Goal: Check status: Check status

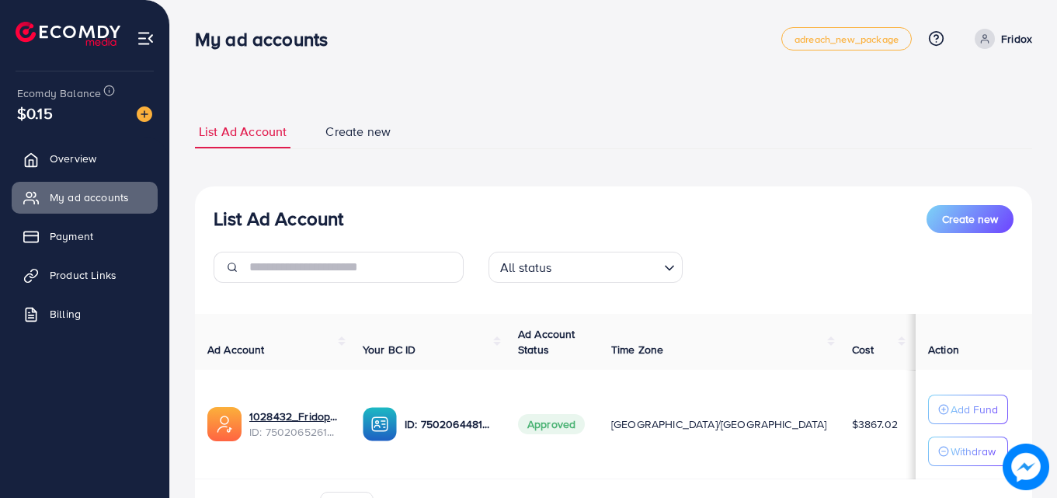
scroll to position [93, 0]
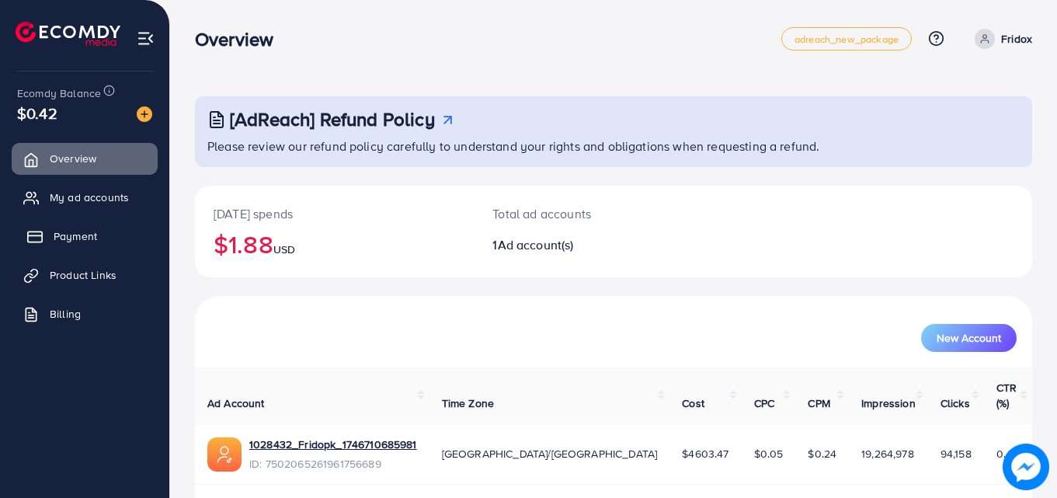
click at [61, 248] on link "Payment" at bounding box center [85, 236] width 146 height 31
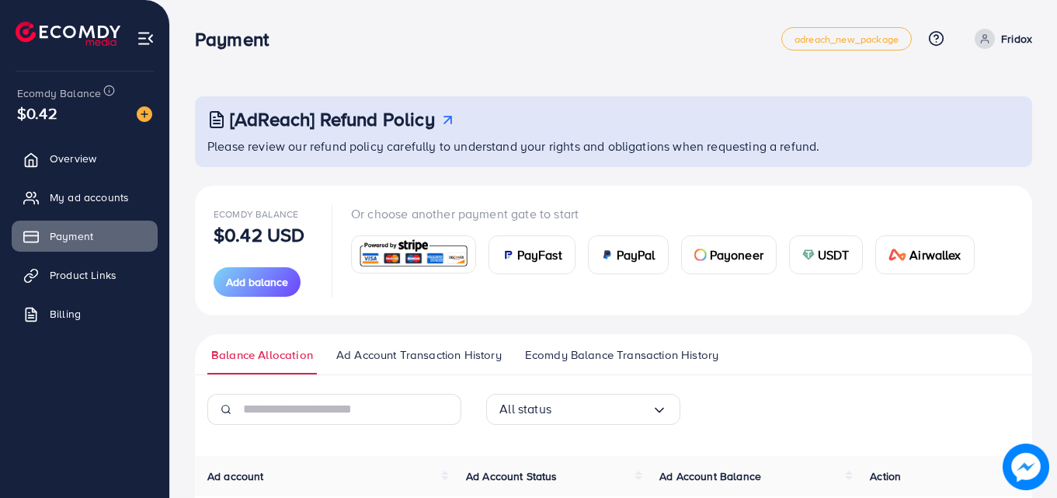
scroll to position [173, 0]
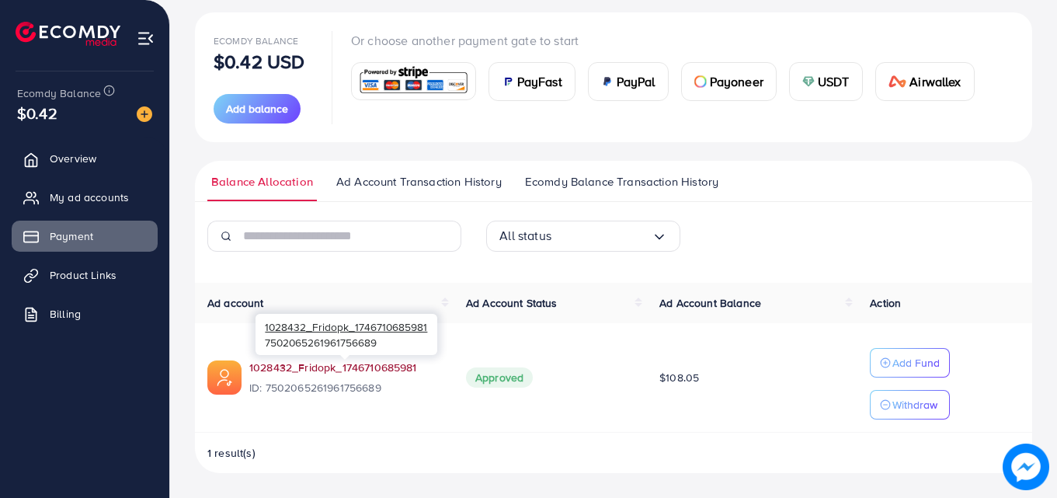
click at [386, 367] on link "1028432_Fridopk_1746710685981" at bounding box center [345, 368] width 192 height 16
click at [380, 176] on span "Ad Account Transaction History" at bounding box center [418, 181] width 165 height 17
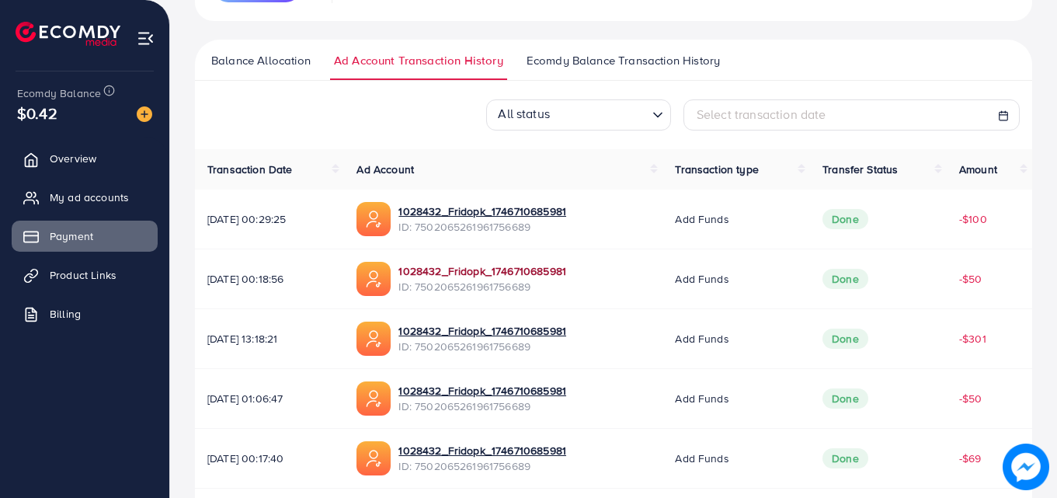
scroll to position [297, 0]
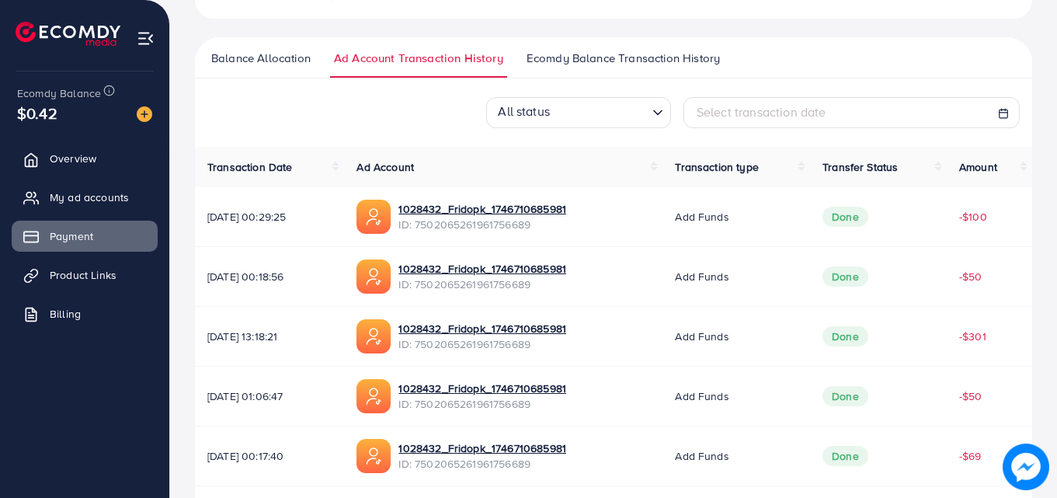
click at [528, 42] on ul "Balance Allocation Ad Account Transaction History Ecomdy Balance Transaction Hi…" at bounding box center [613, 57] width 837 height 41
click at [556, 57] on span "Ecomdy Balance Transaction History" at bounding box center [622, 58] width 193 height 17
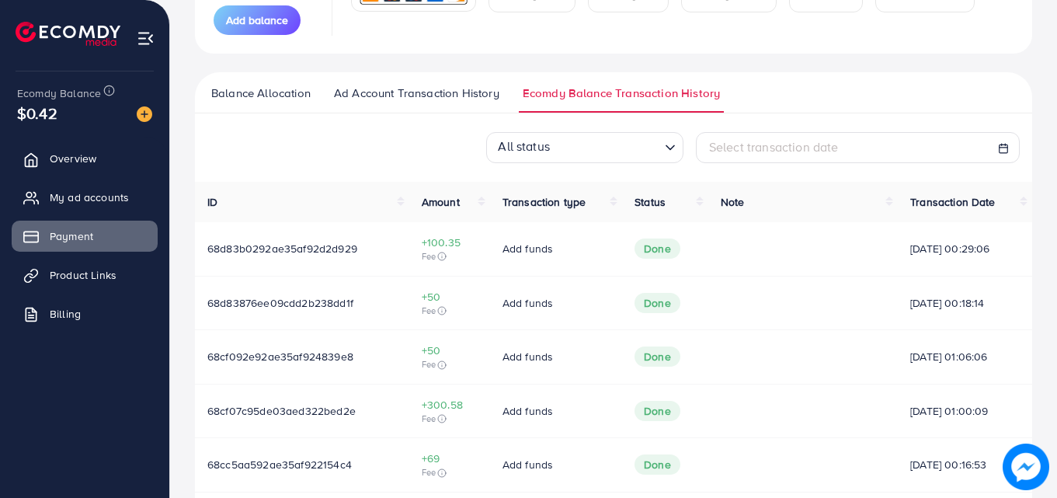
scroll to position [250, 0]
